Goal: Check status: Check status

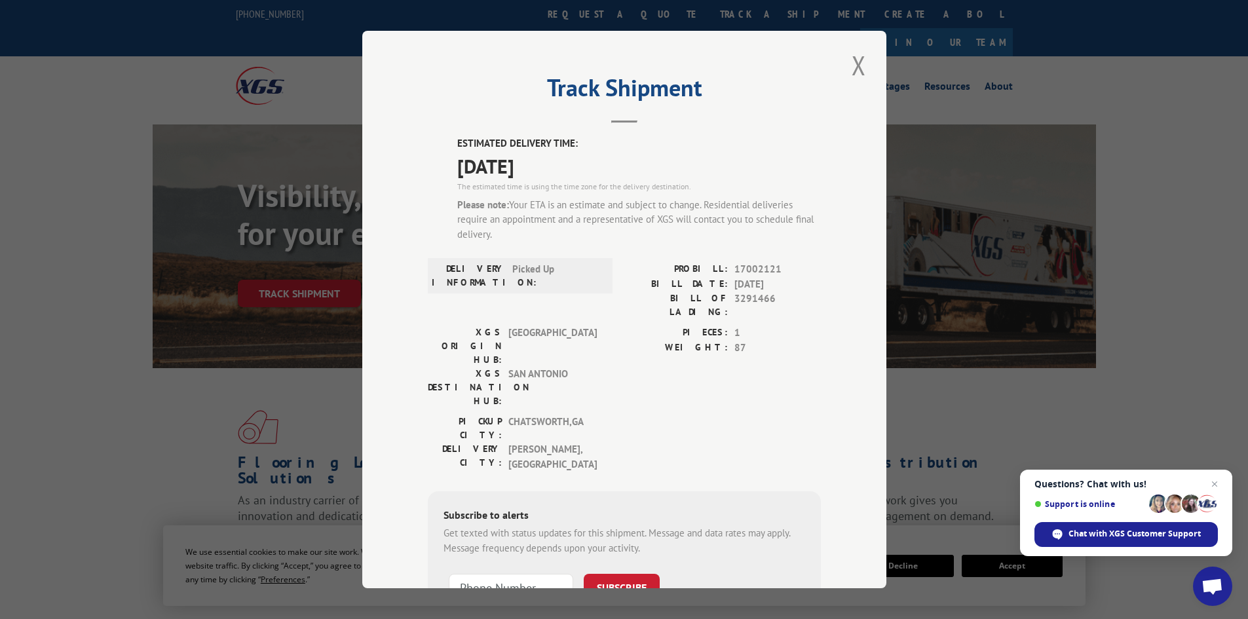
scroll to position [66, 0]
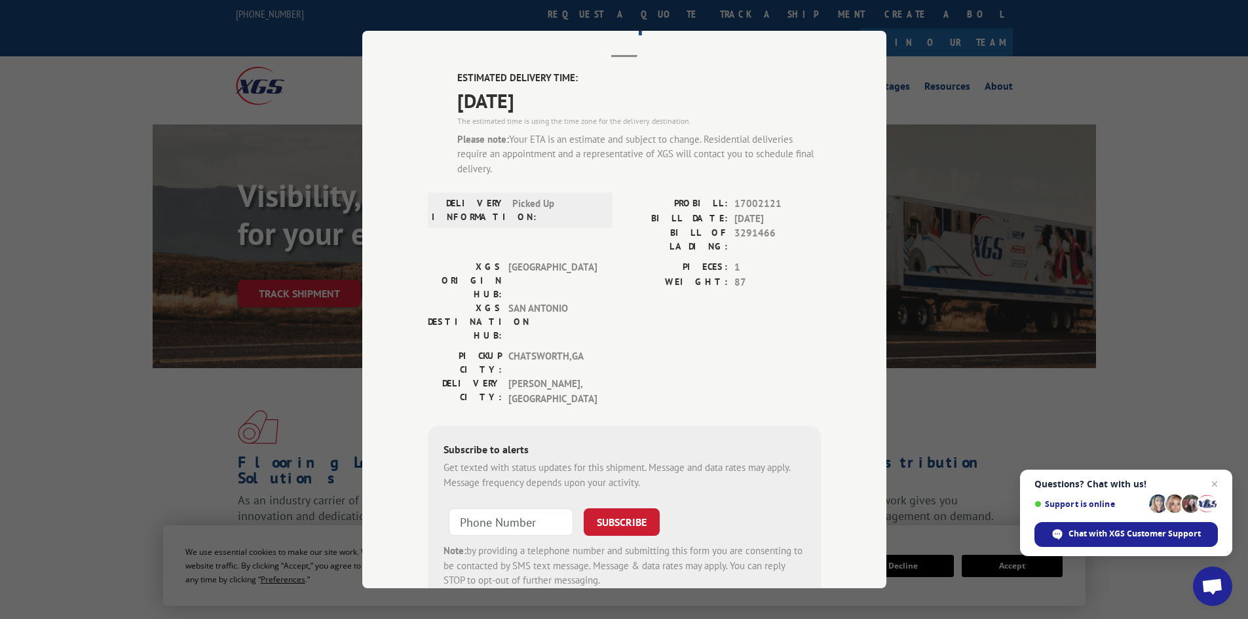
click at [749, 206] on span "17002121" at bounding box center [777, 204] width 86 height 15
copy span "17002121"
click at [949, 57] on div "Track Shipment ESTIMATED DELIVERY TIME: [DATE] The estimated time is using the …" at bounding box center [624, 309] width 1248 height 619
drag, startPoint x: 936, startPoint y: 83, endPoint x: 903, endPoint y: 128, distance: 55.7
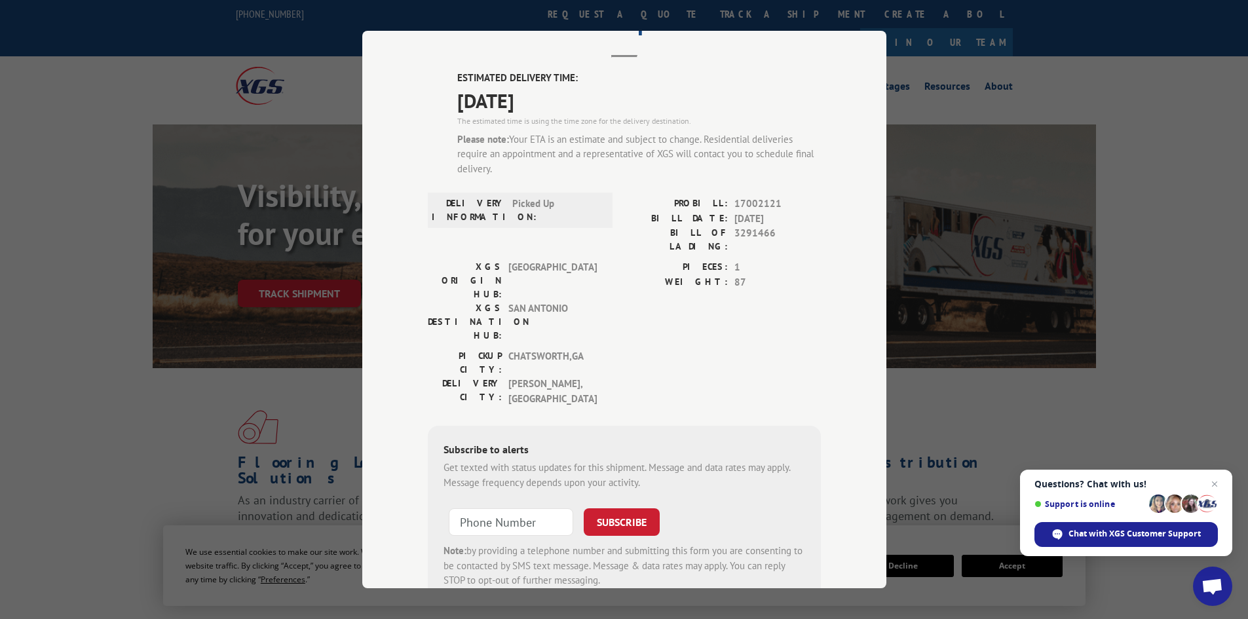
click at [937, 84] on div "Track Shipment ESTIMATED DELIVERY TIME: [DATE] The estimated time is using the …" at bounding box center [624, 309] width 1248 height 619
drag, startPoint x: 774, startPoint y: 547, endPoint x: 835, endPoint y: 546, distance: 60.3
click at [774, 548] on div "ESTIMATED DELIVERY TIME: [DATE] The estimated time is using the time zone for t…" at bounding box center [624, 355] width 393 height 569
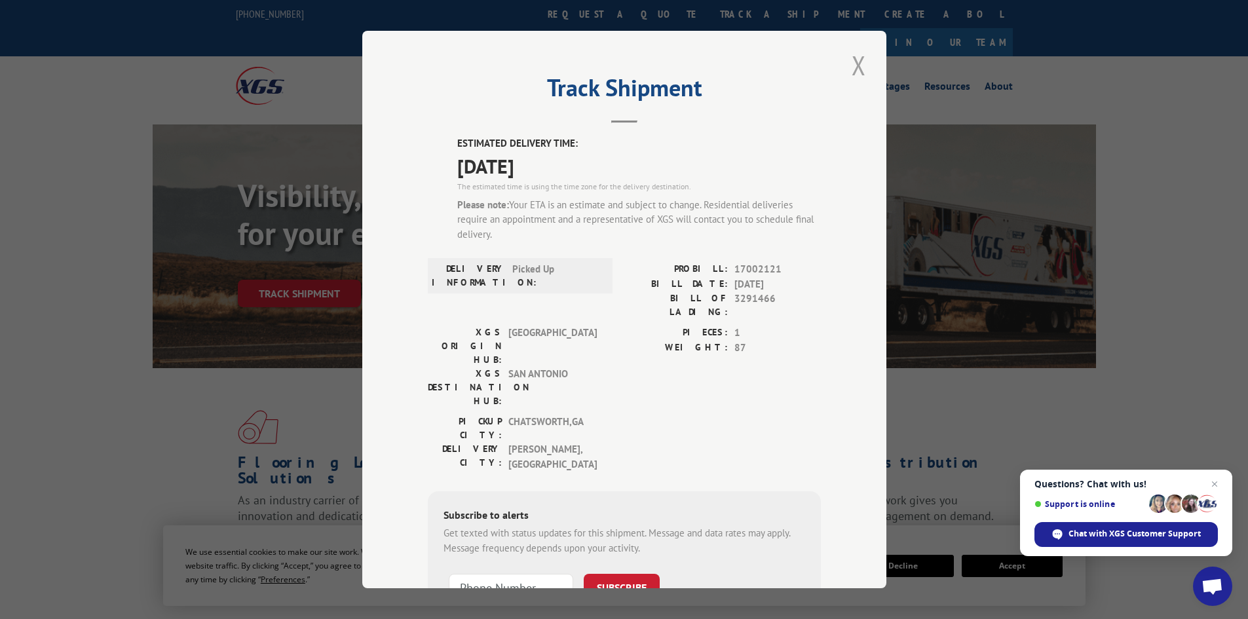
drag, startPoint x: 860, startPoint y: 62, endPoint x: 843, endPoint y: 73, distance: 20.9
click at [860, 63] on button "Close modal" at bounding box center [859, 65] width 22 height 36
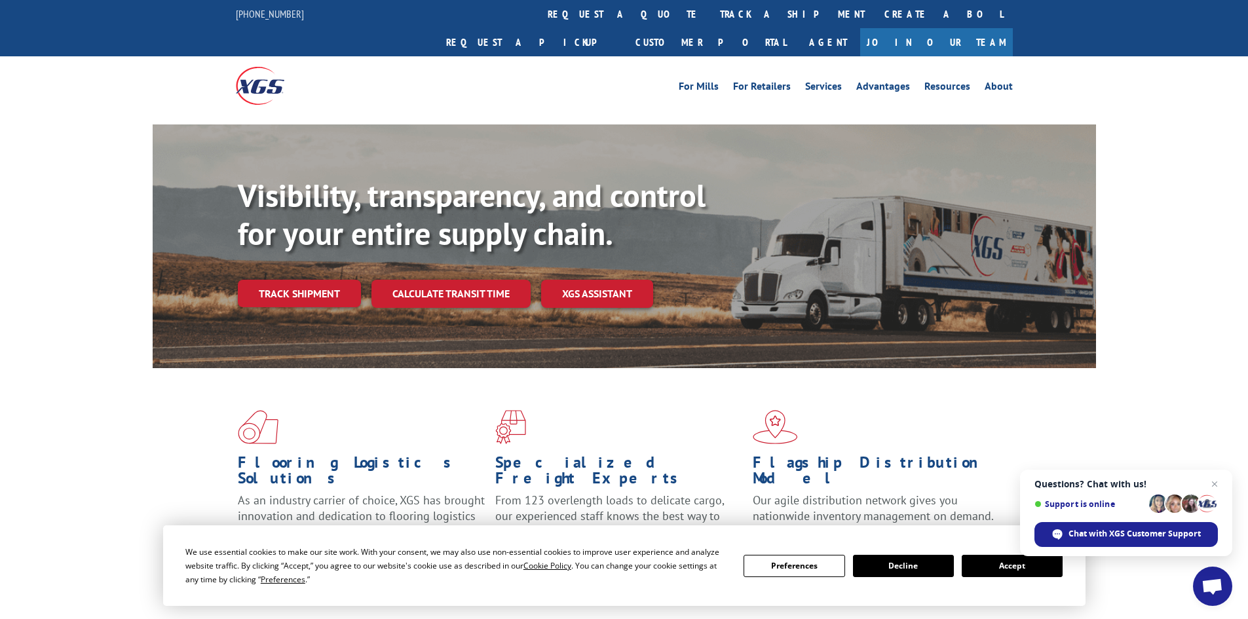
click at [297, 280] on link "Track shipment" at bounding box center [299, 294] width 123 height 28
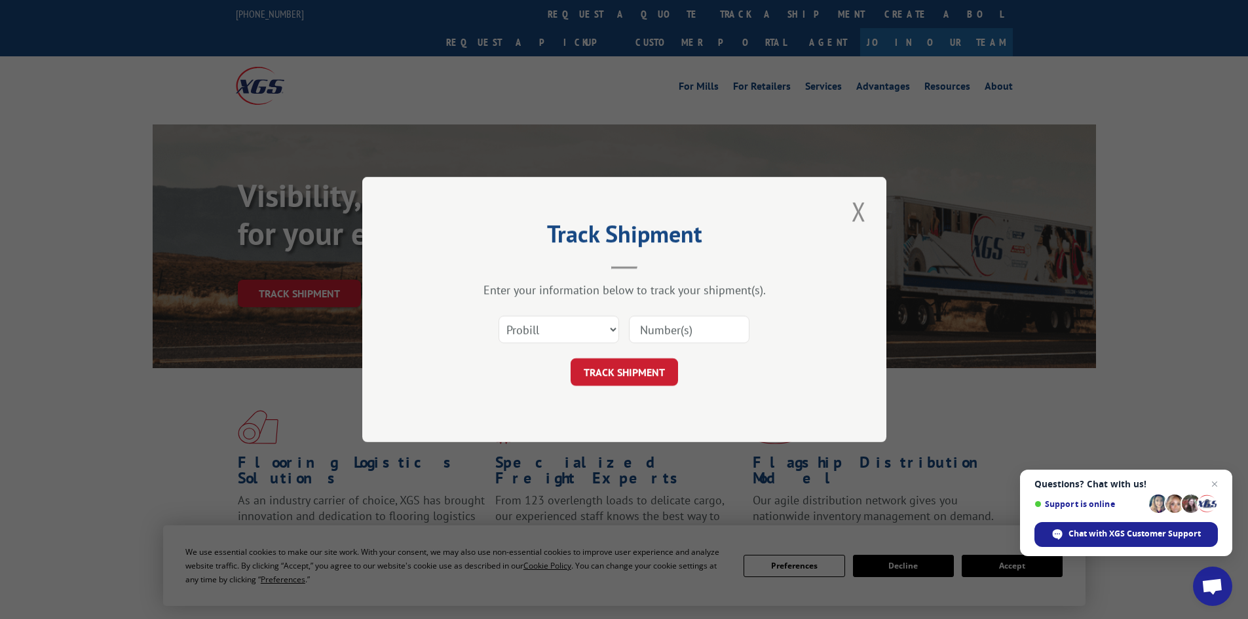
click at [675, 327] on input at bounding box center [689, 330] width 121 height 28
paste input "17002121"
type input "17002121"
click at [662, 368] on button "TRACK SHIPMENT" at bounding box center [624, 372] width 107 height 28
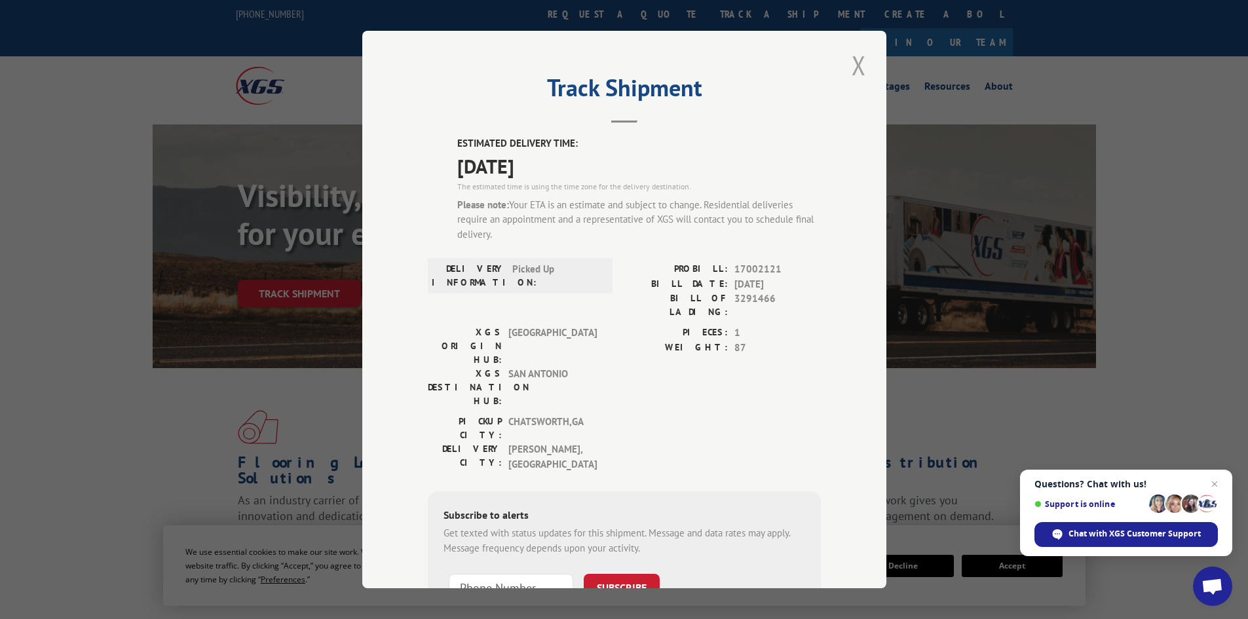
click at [858, 58] on button "Close modal" at bounding box center [859, 65] width 22 height 36
